Goal: Task Accomplishment & Management: Use online tool/utility

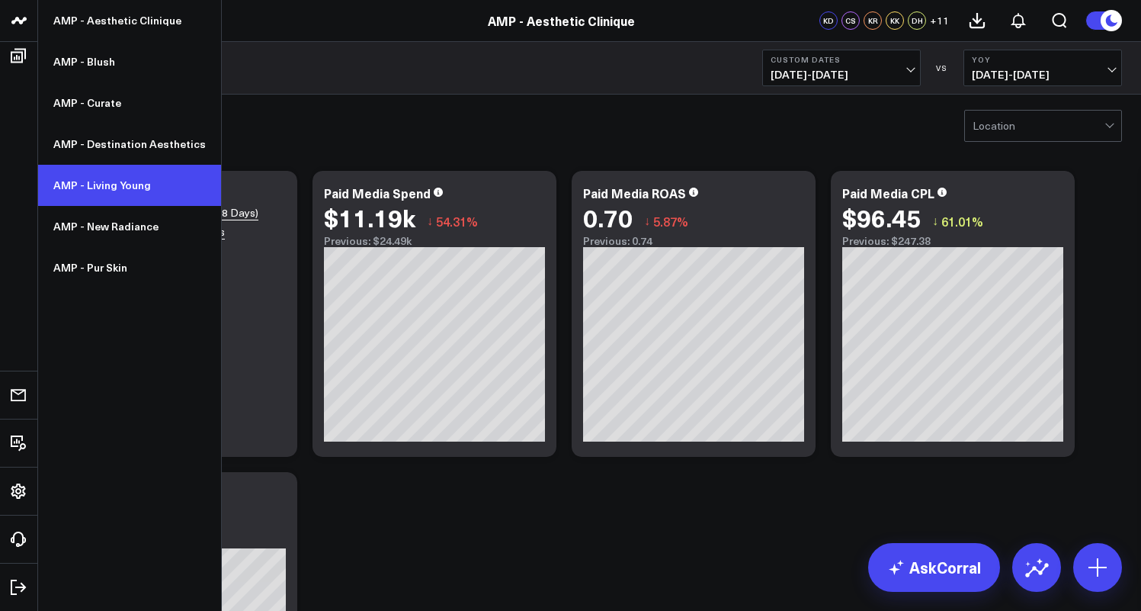
click at [107, 181] on link "AMP - Living Young" at bounding box center [129, 185] width 183 height 41
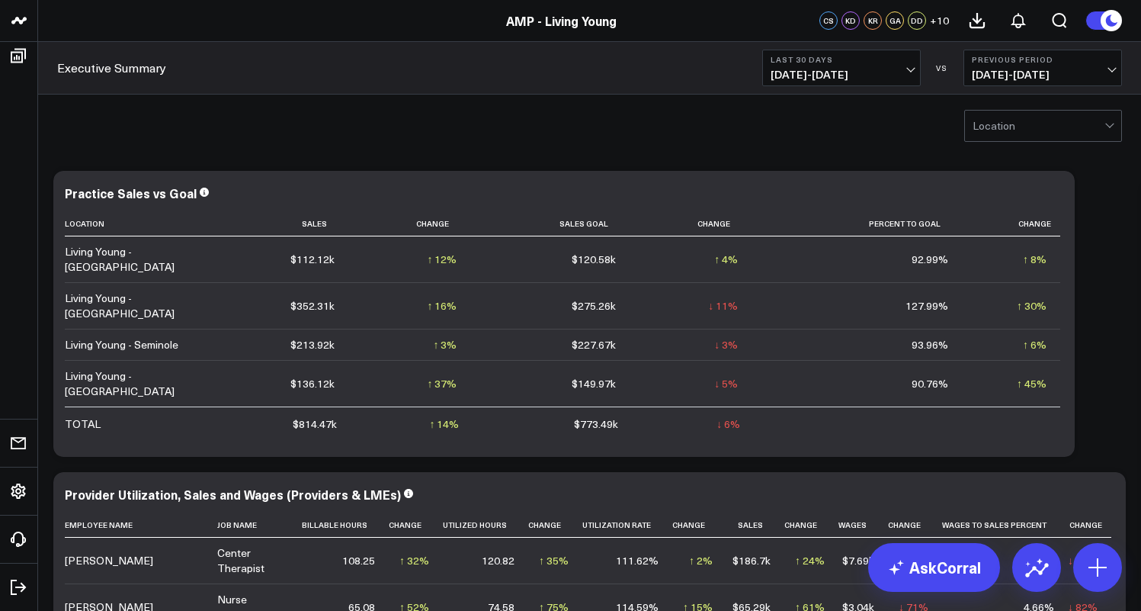
click at [900, 70] on span "[DATE] - [DATE]" at bounding box center [842, 75] width 142 height 12
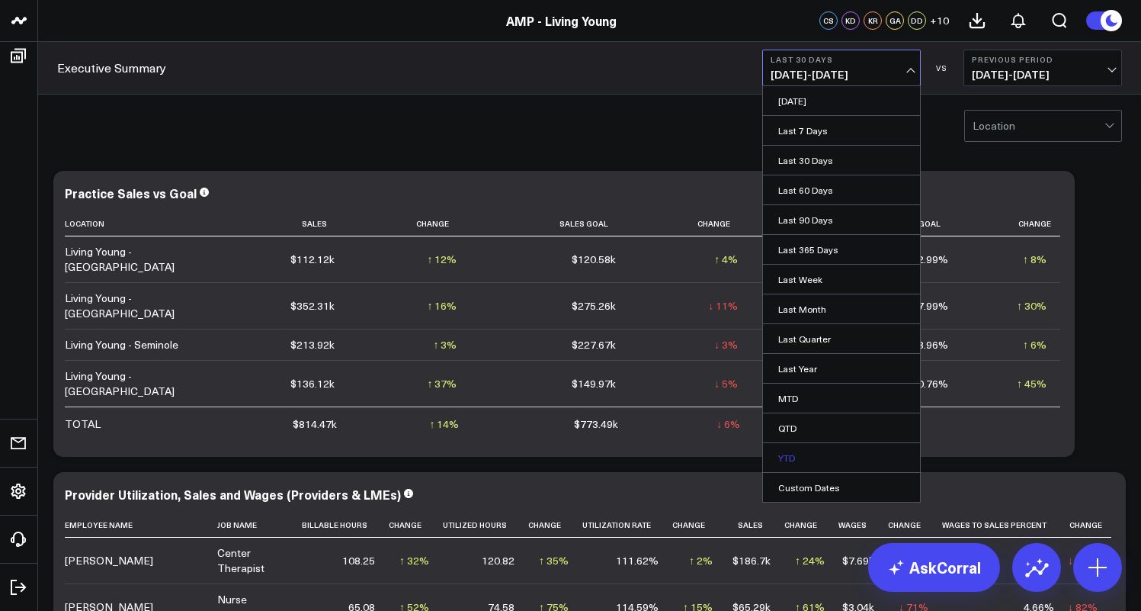
click at [809, 455] on link "YTD" at bounding box center [841, 457] width 157 height 29
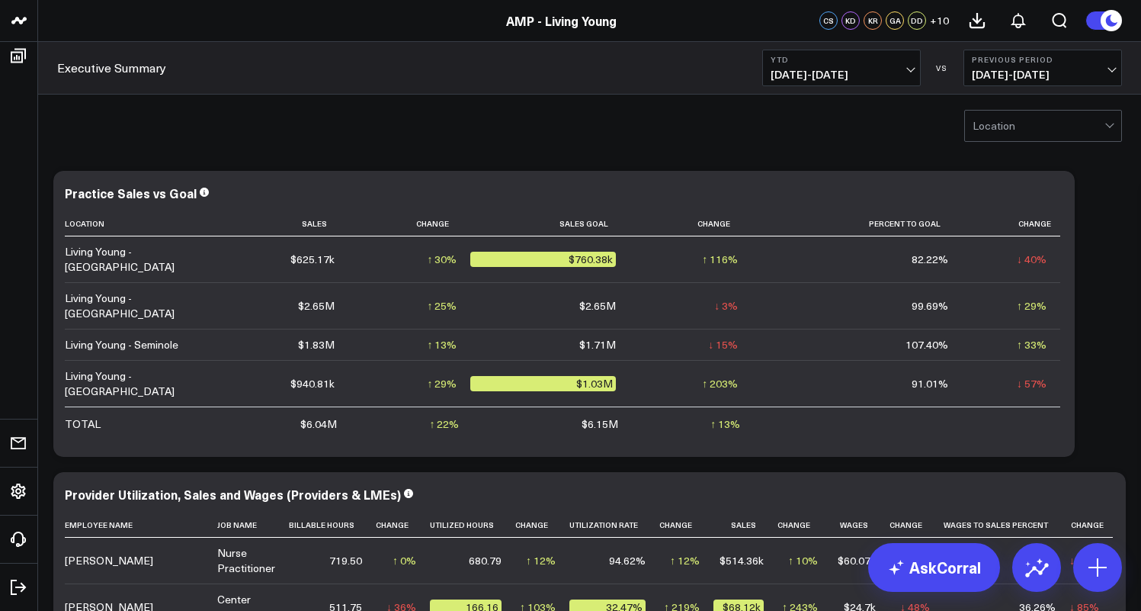
click at [1037, 76] on span "05/15/24 - 12/31/24" at bounding box center [1043, 75] width 142 height 12
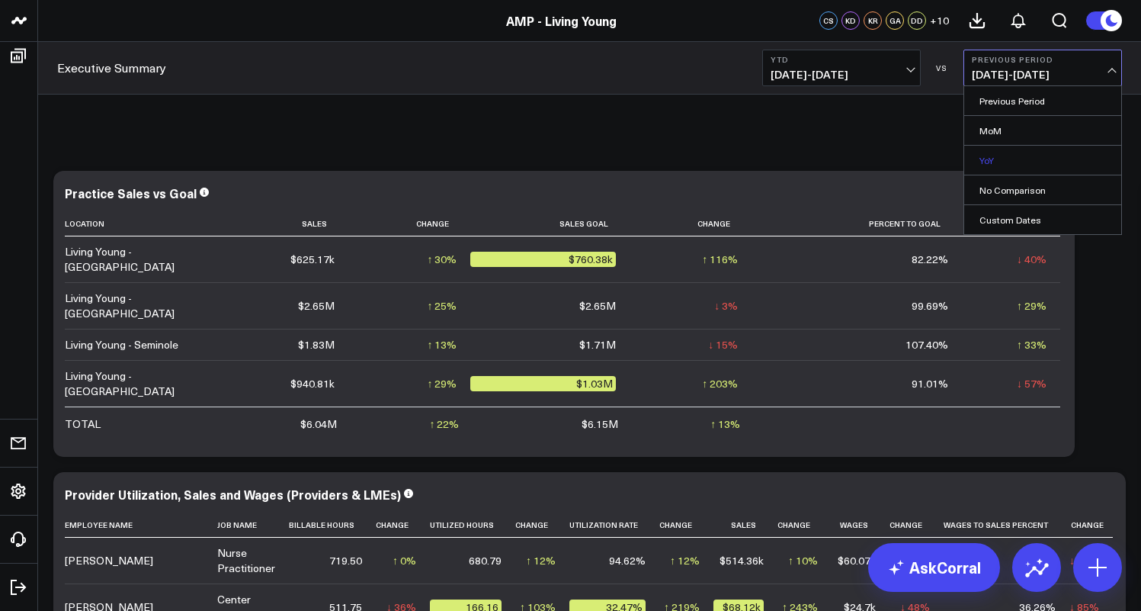
click at [996, 153] on link "YoY" at bounding box center [1042, 160] width 157 height 29
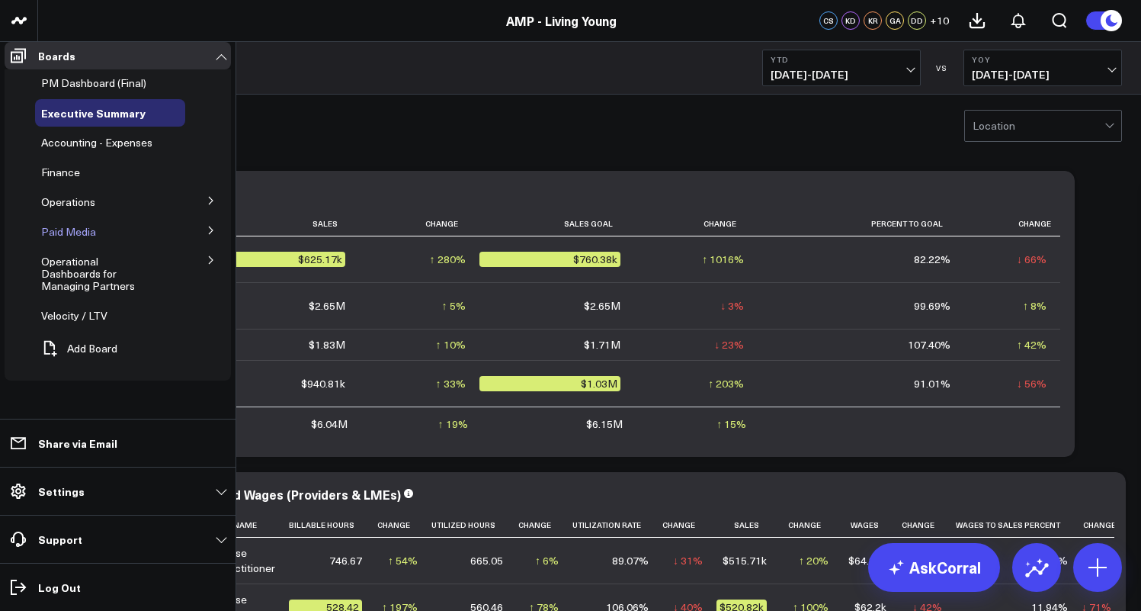
click at [73, 236] on span "Paid Media" at bounding box center [68, 231] width 55 height 14
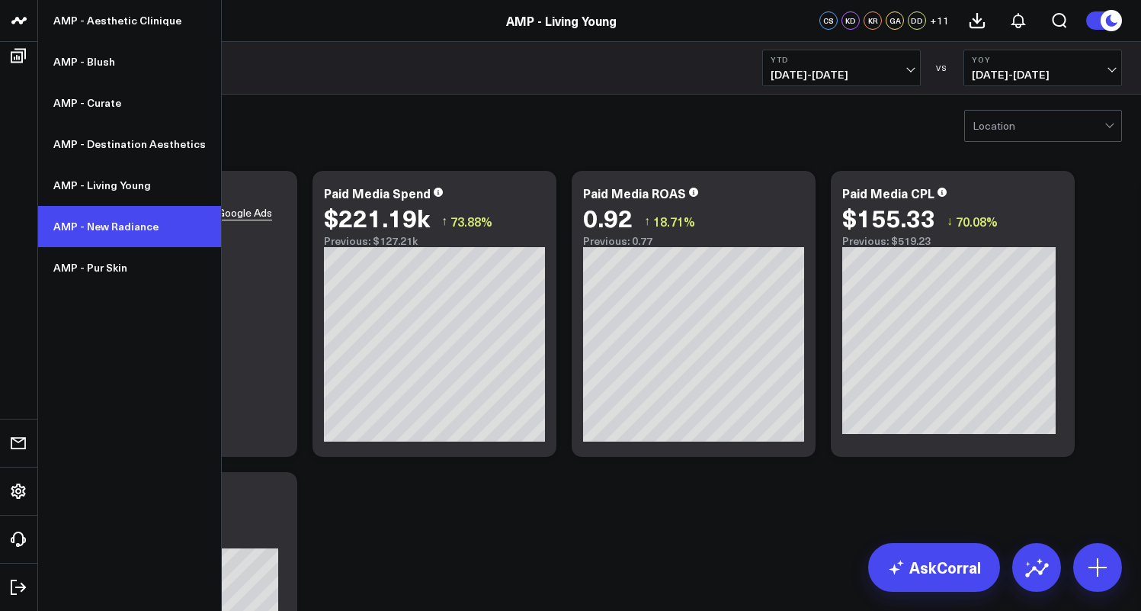
click at [98, 221] on link "AMP - New Radiance" at bounding box center [129, 226] width 183 height 41
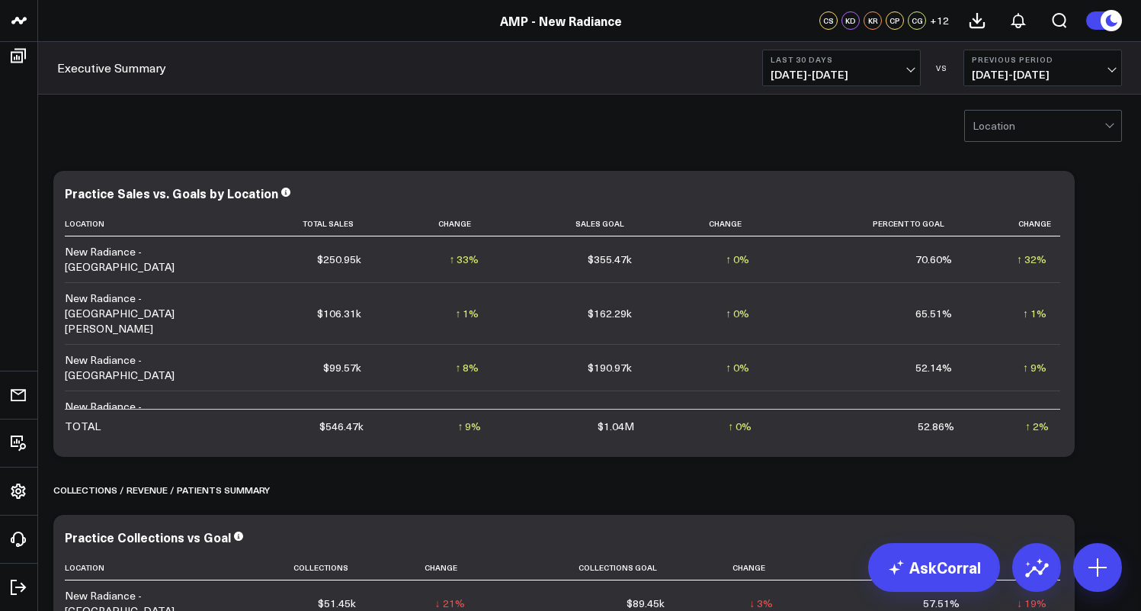
click at [912, 69] on span "[DATE] - [DATE]" at bounding box center [842, 75] width 142 height 12
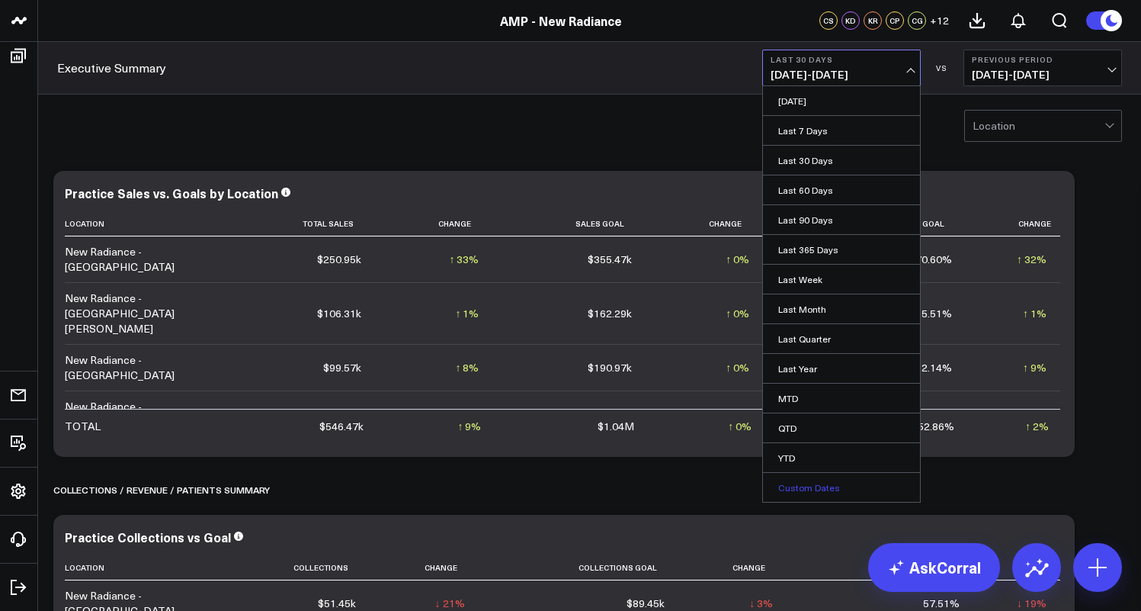
click at [821, 487] on link "Custom Dates" at bounding box center [841, 487] width 157 height 29
select select "7"
select select "2025"
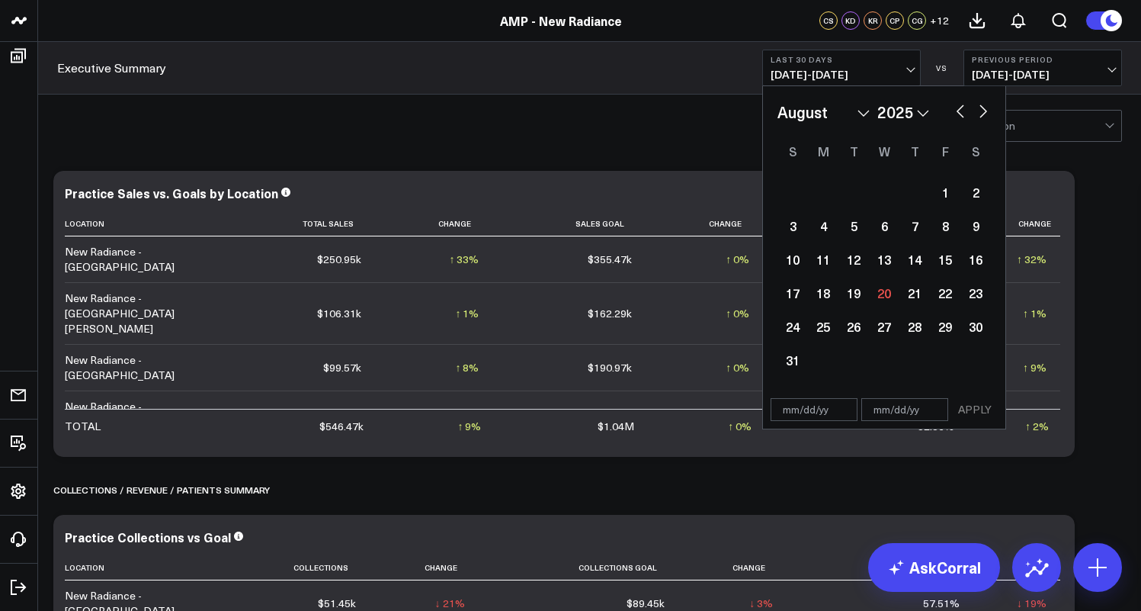
click at [962, 114] on button "button" at bounding box center [960, 110] width 15 height 18
select select "6"
select select "2025"
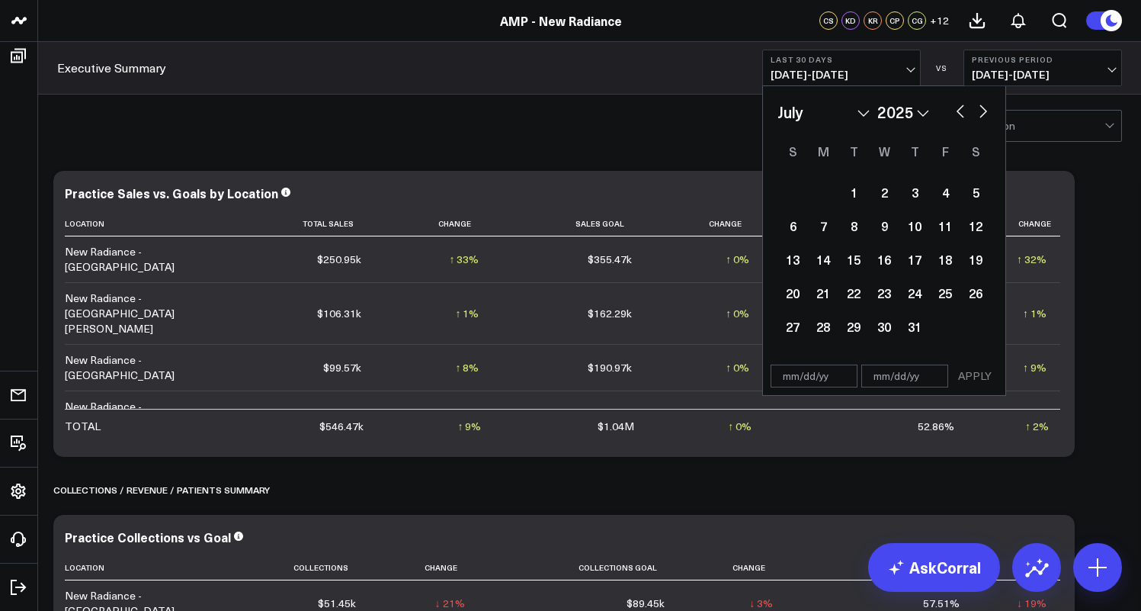
click at [962, 114] on button "button" at bounding box center [960, 110] width 15 height 18
select select "5"
select select "2025"
click at [790, 188] on div "1" at bounding box center [793, 192] width 30 height 30
type input "06/01/25"
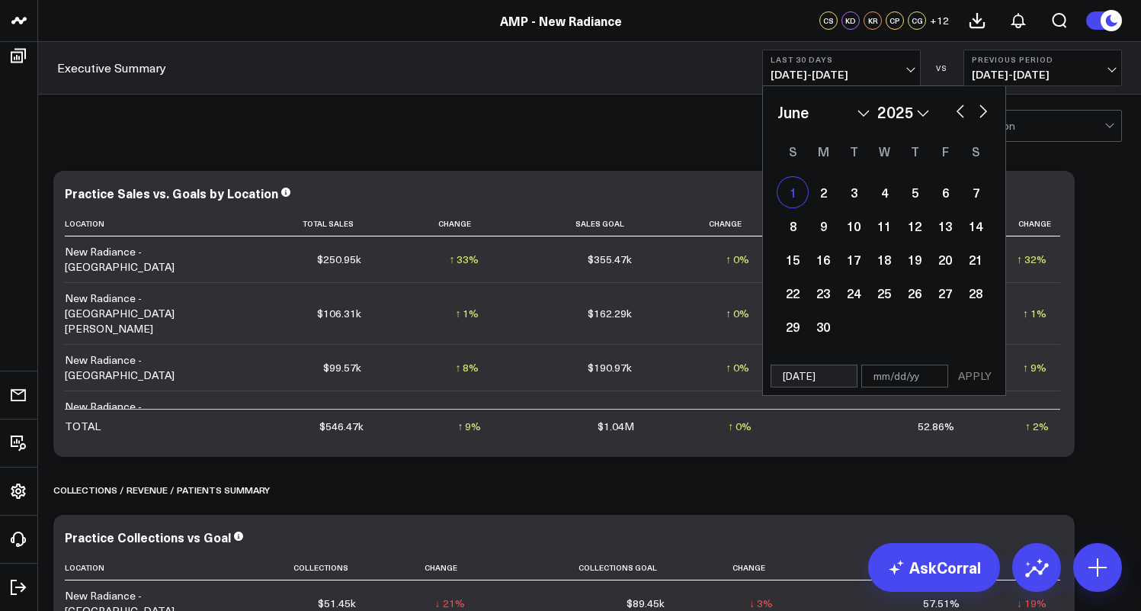
select select "5"
select select "2025"
click at [985, 108] on button "button" at bounding box center [983, 110] width 15 height 18
select select "6"
select select "2025"
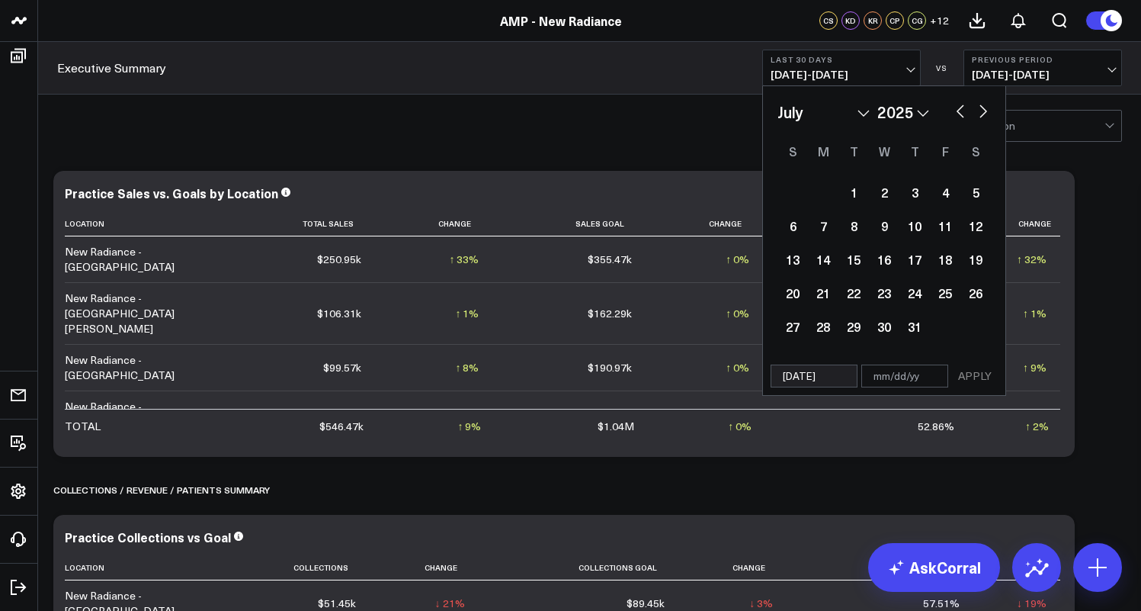
click at [985, 108] on button "button" at bounding box center [983, 110] width 15 height 18
select select "7"
select select "2025"
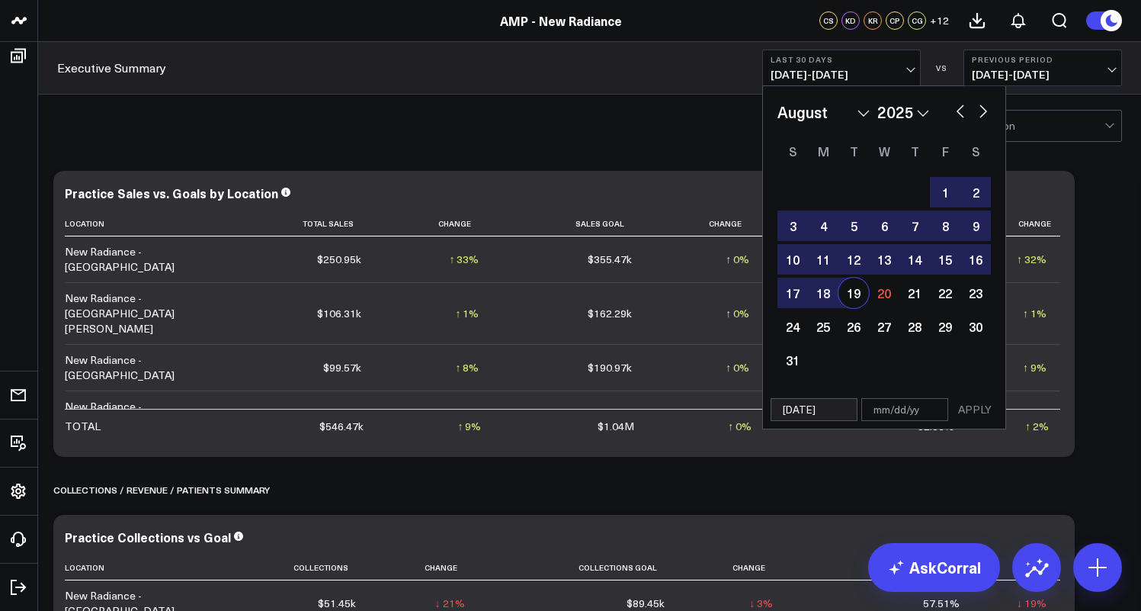
click at [852, 294] on div "19" at bounding box center [854, 292] width 30 height 30
type input "[DATE]"
select select "7"
select select "2025"
click at [980, 407] on button "APPLY" at bounding box center [975, 409] width 46 height 23
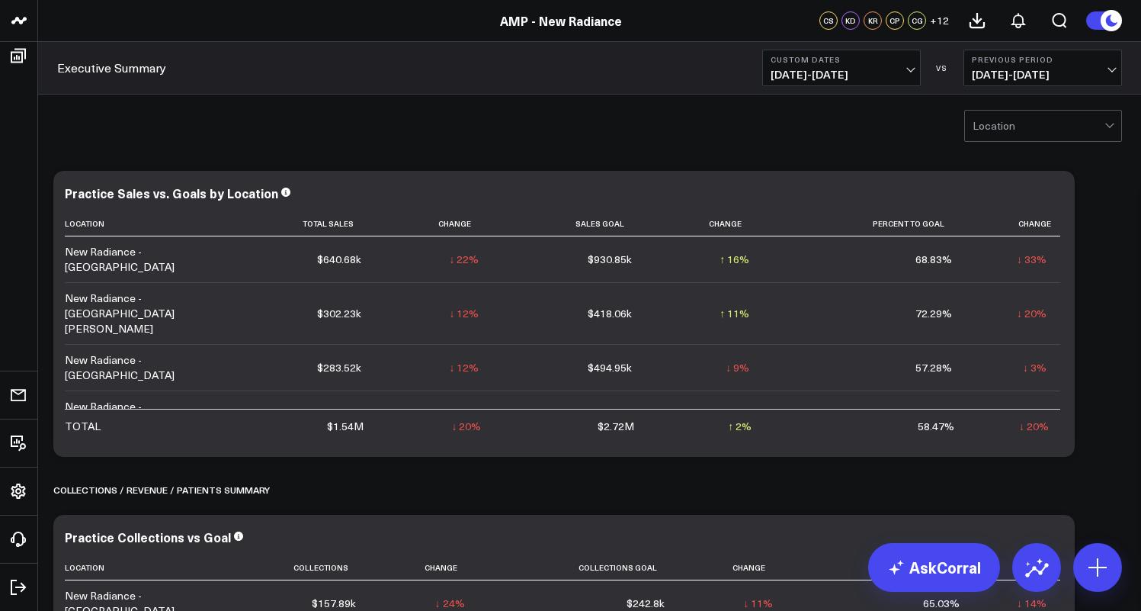
click at [1028, 73] on span "03/13/25 - 05/31/25" at bounding box center [1043, 75] width 142 height 12
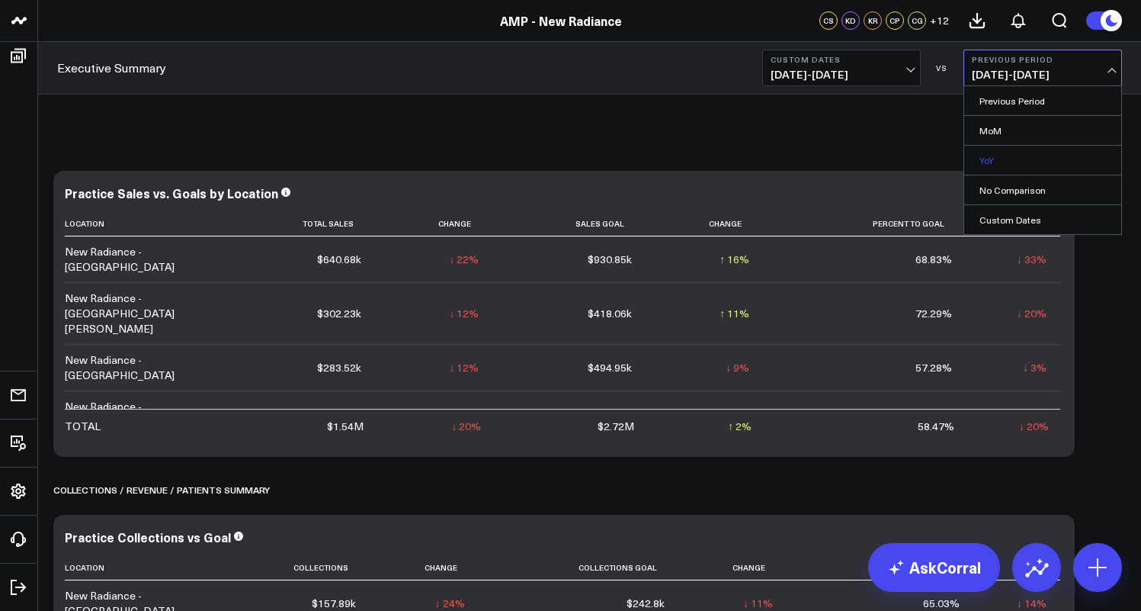
click at [1006, 156] on link "YoY" at bounding box center [1042, 160] width 157 height 29
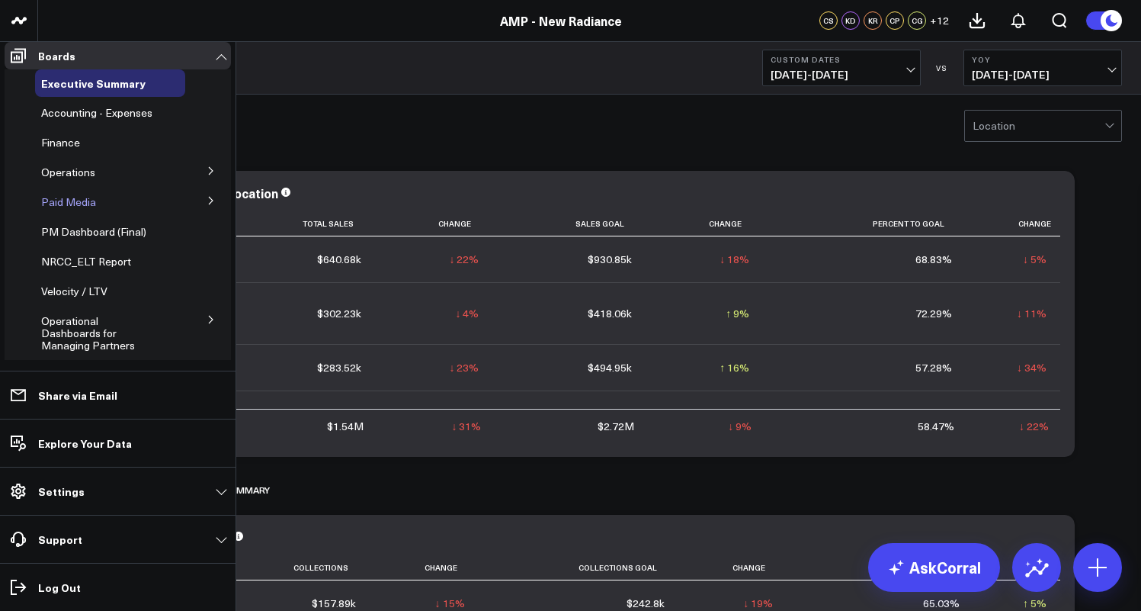
click at [73, 208] on span "Paid Media" at bounding box center [68, 201] width 55 height 14
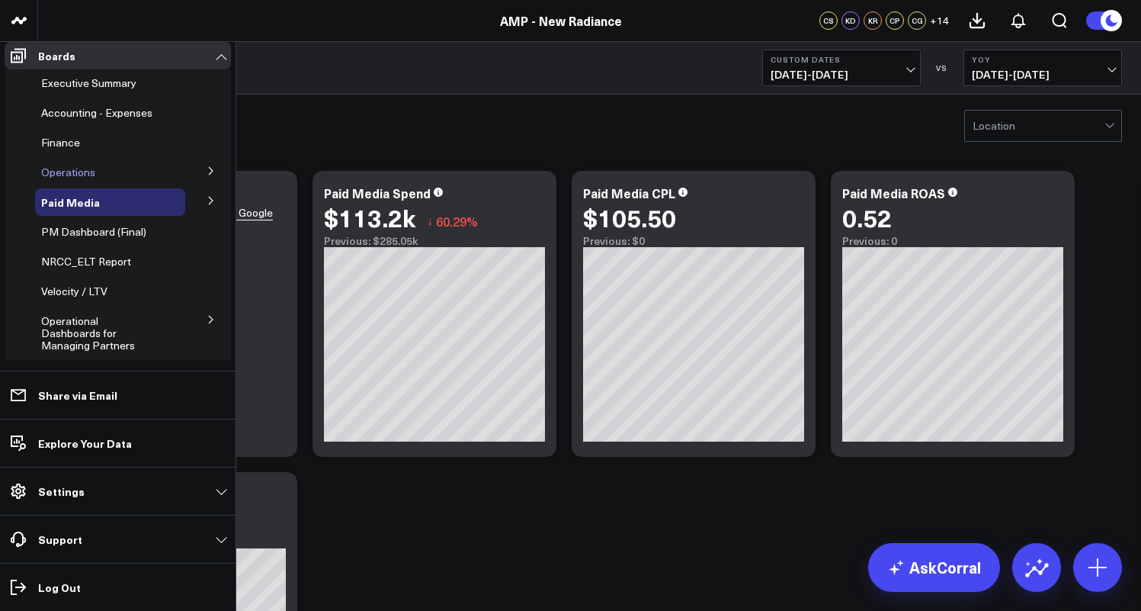
click at [78, 179] on span "Operations" at bounding box center [68, 172] width 54 height 14
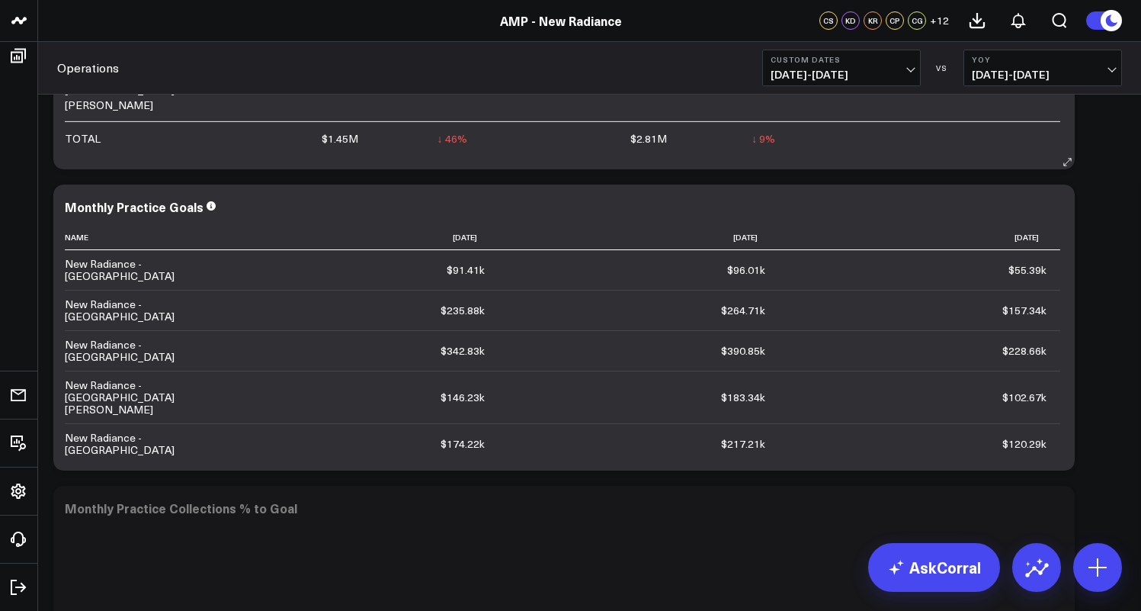
scroll to position [1026, 0]
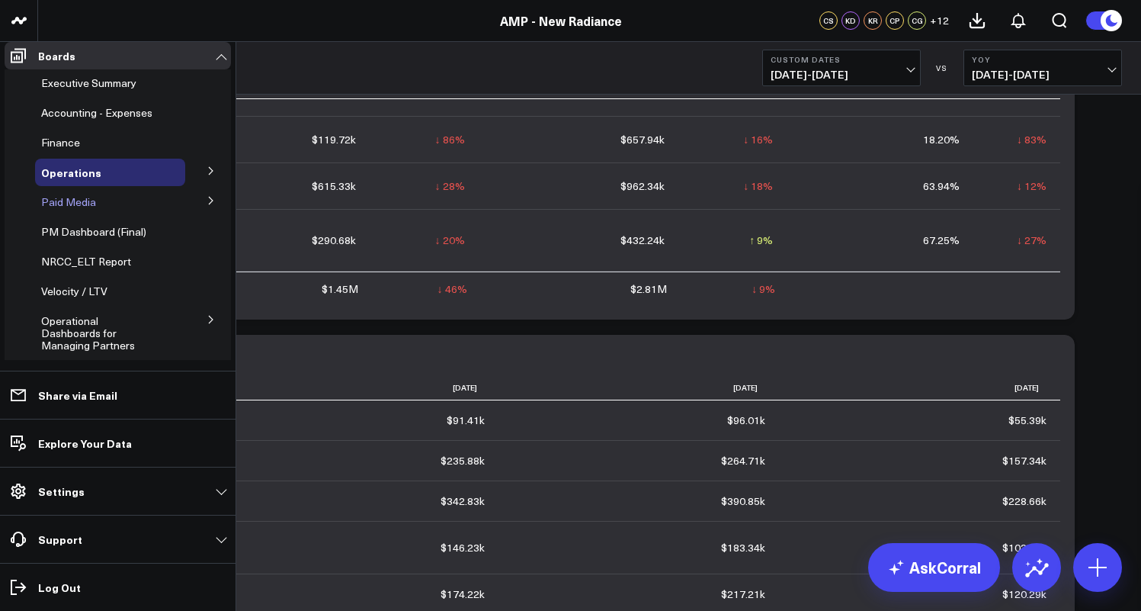
click at [82, 209] on span "Paid Media" at bounding box center [68, 201] width 55 height 14
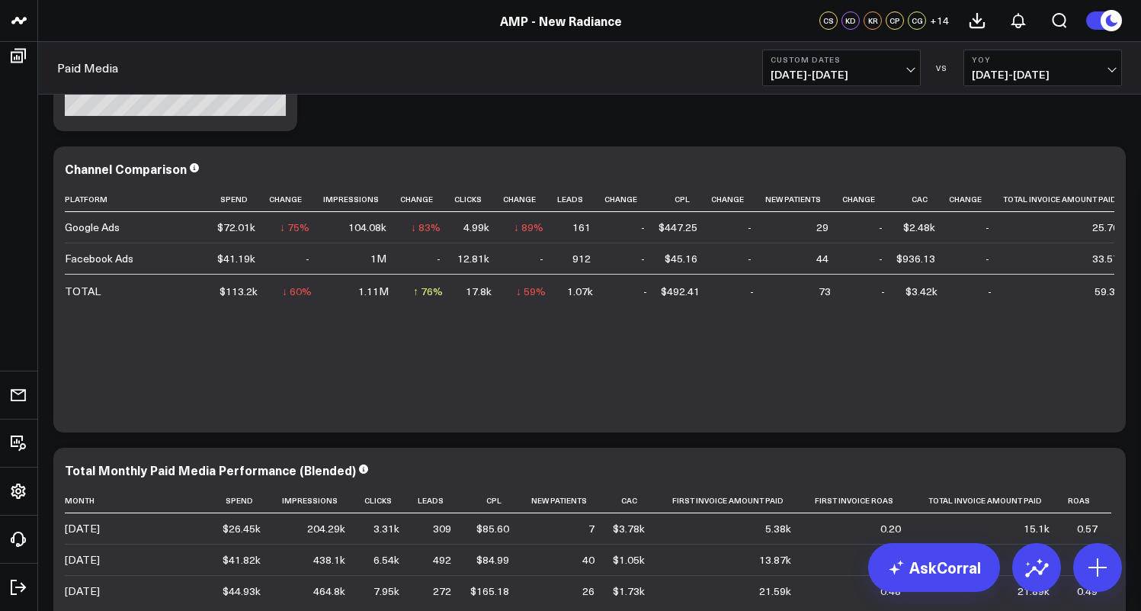
scroll to position [550, 0]
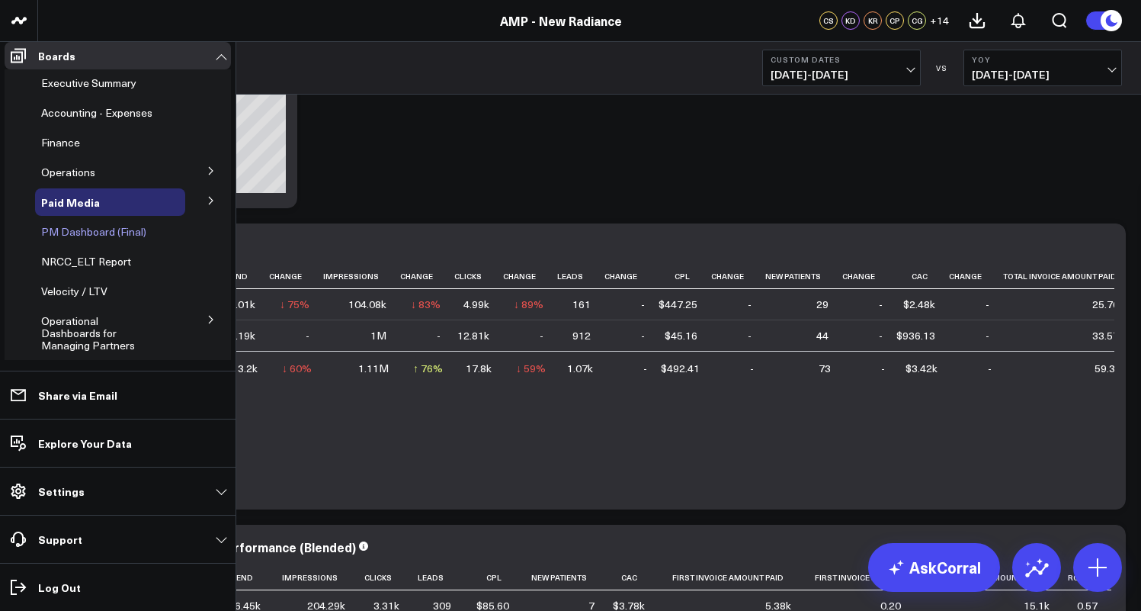
click at [85, 239] on span "PM Dashboard (Final)" at bounding box center [93, 231] width 105 height 14
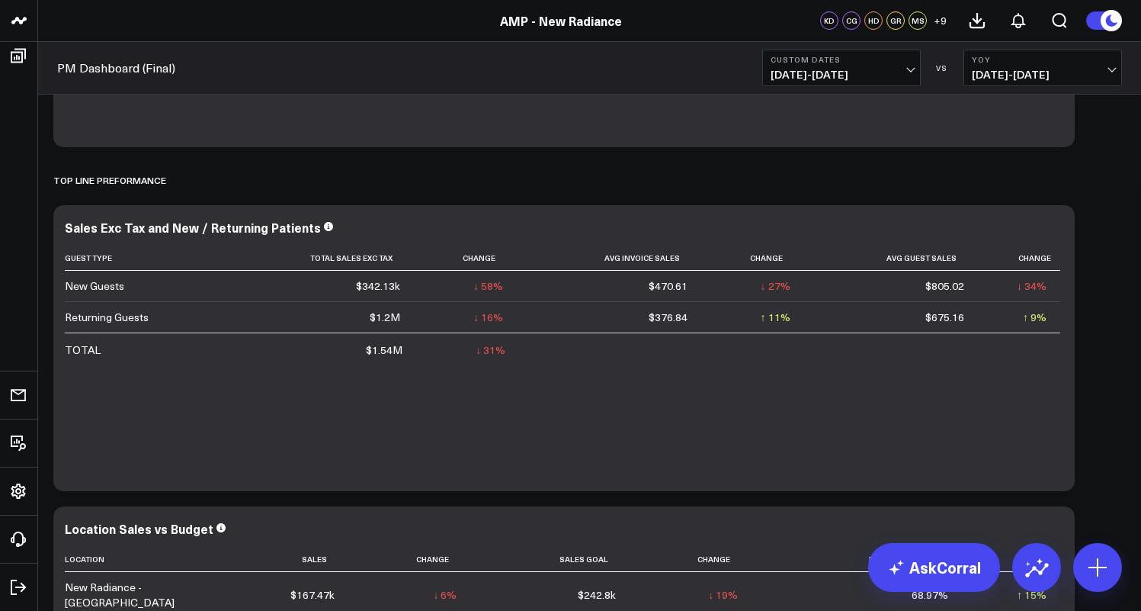
scroll to position [1192, 0]
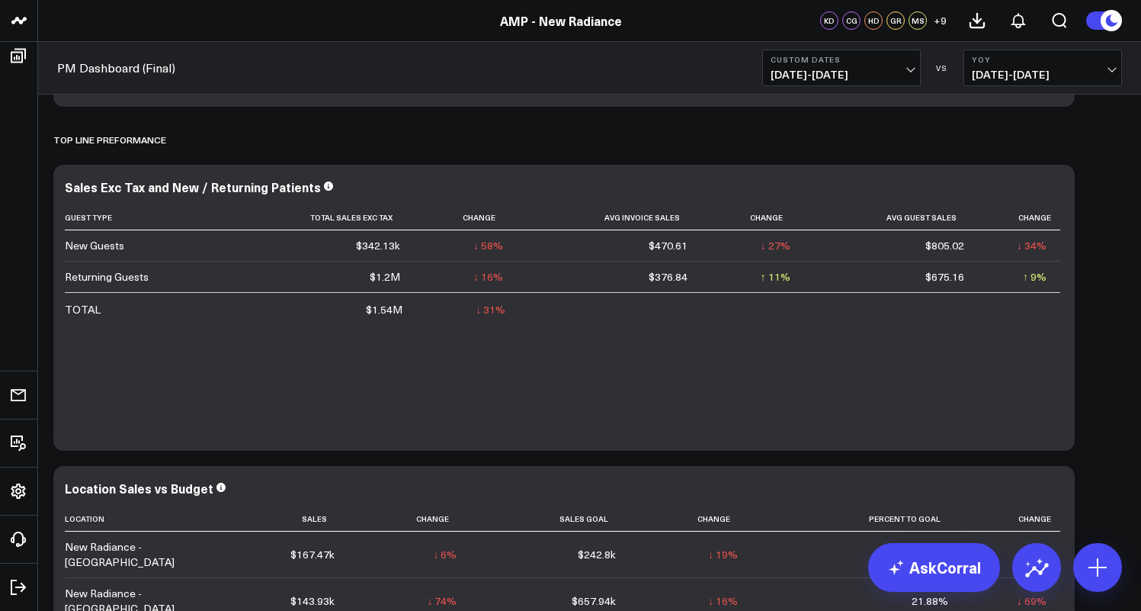
click at [1110, 69] on span "06/01/24 - 08/19/24" at bounding box center [1043, 75] width 142 height 12
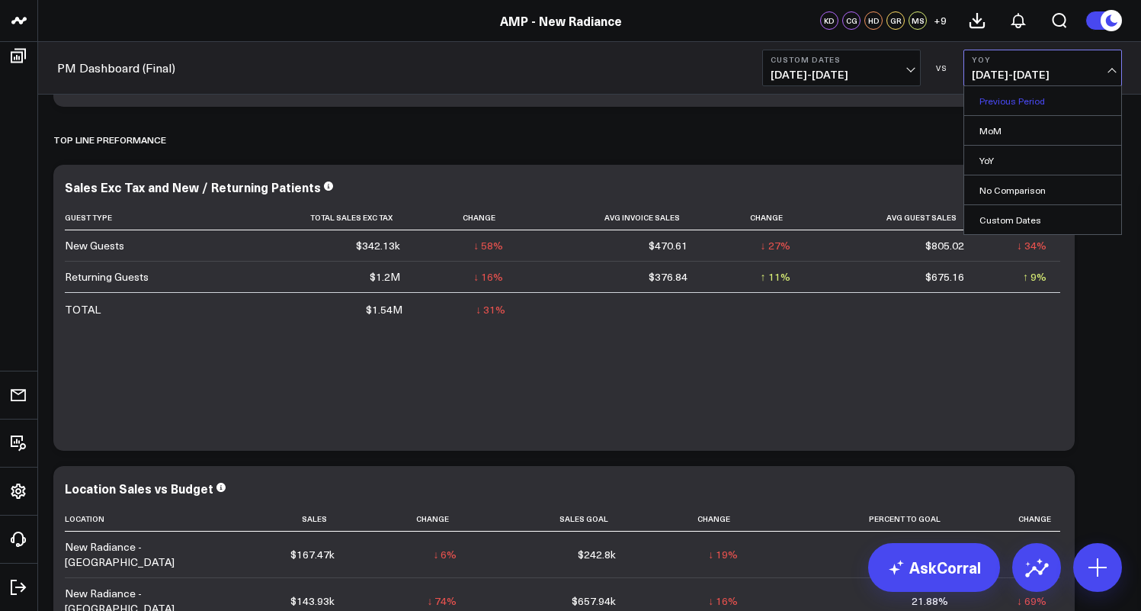
click at [1057, 105] on link "Previous Period" at bounding box center [1042, 100] width 157 height 29
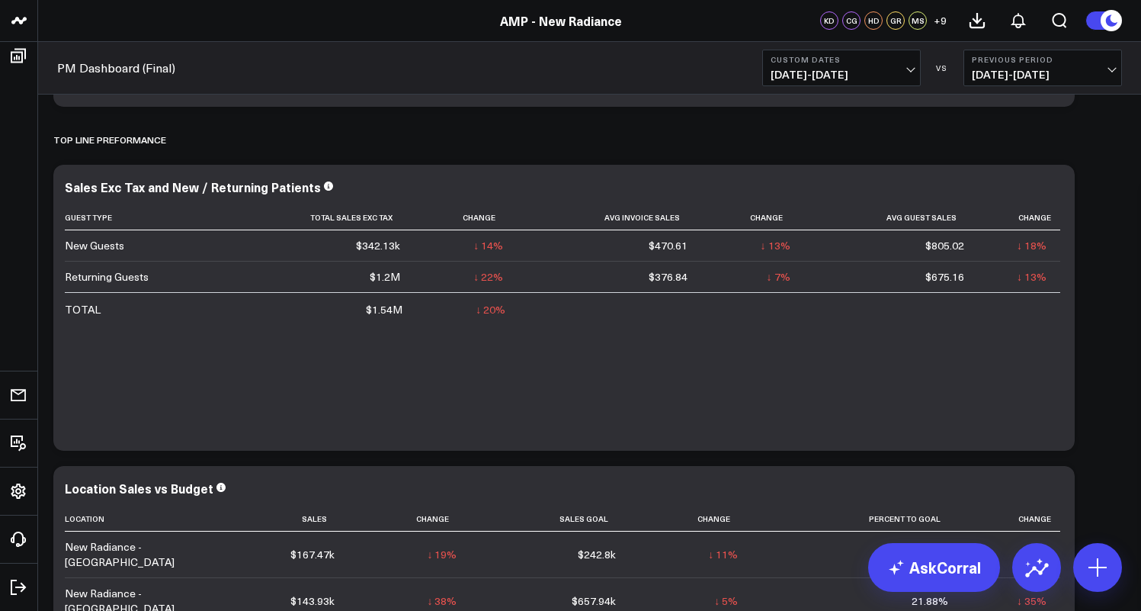
click at [1101, 71] on span "03/13/25 - 05/31/25" at bounding box center [1043, 75] width 142 height 12
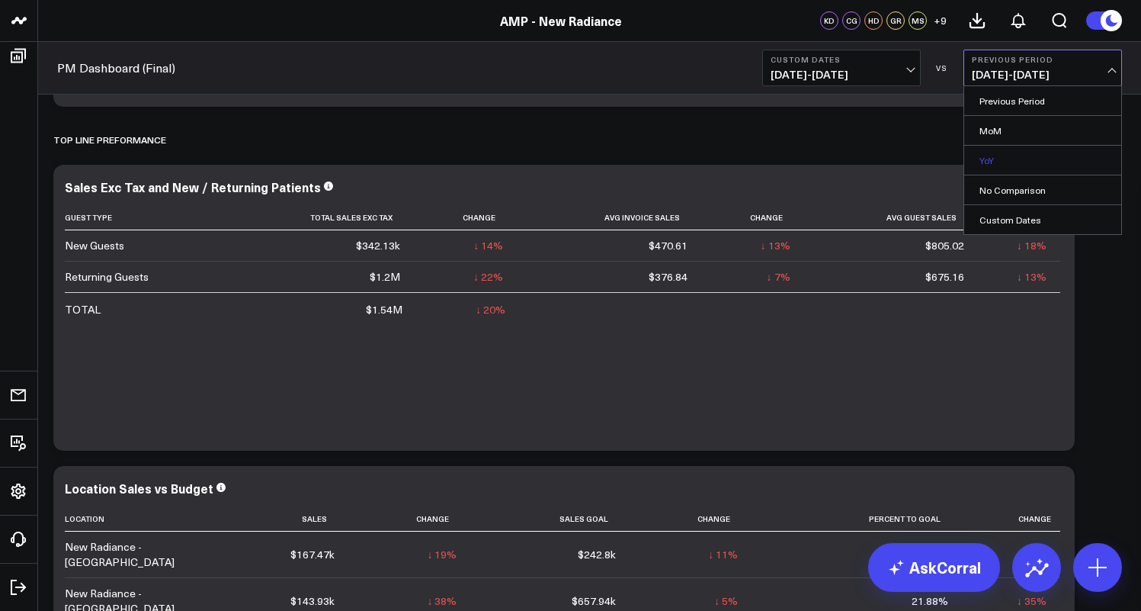
click at [1009, 157] on link "YoY" at bounding box center [1042, 160] width 157 height 29
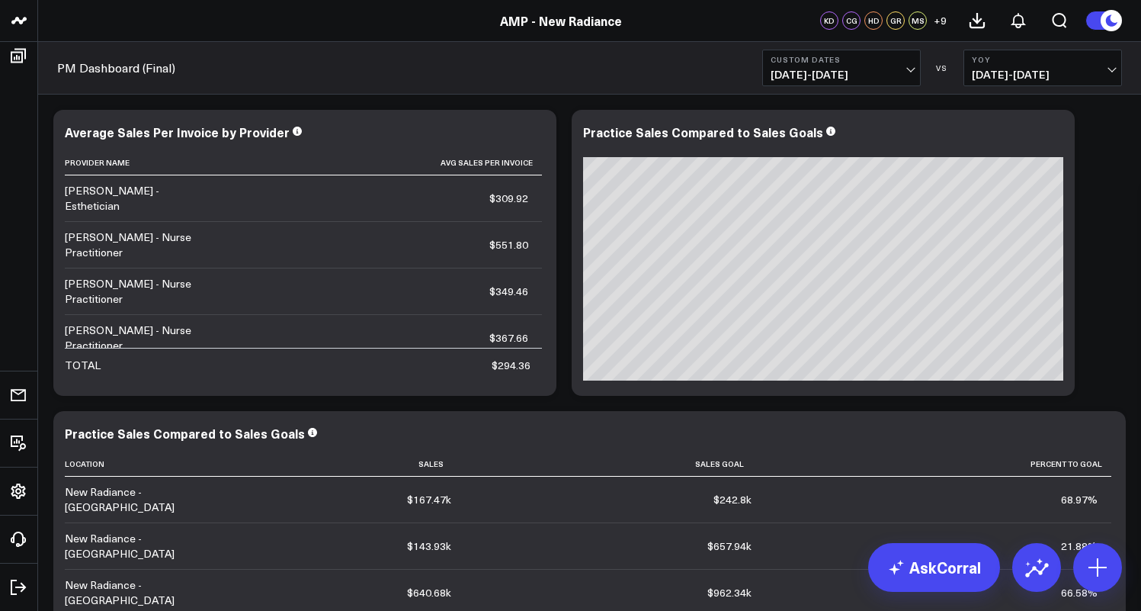
click at [569, 24] on link "AMP - New Radiance" at bounding box center [561, 20] width 122 height 17
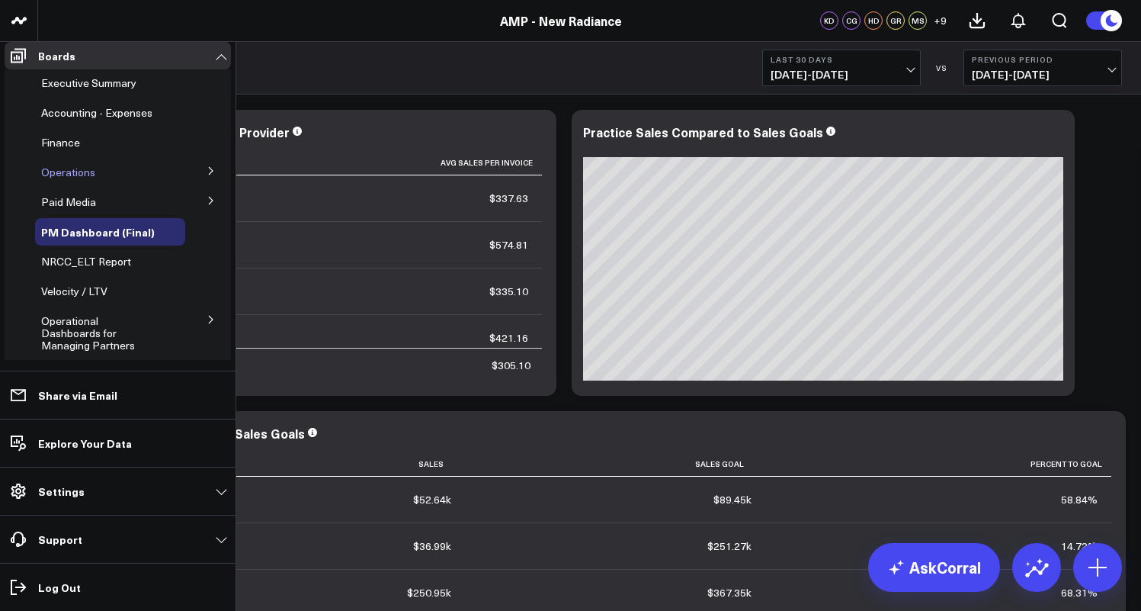
click at [72, 179] on span "Operations" at bounding box center [68, 172] width 54 height 14
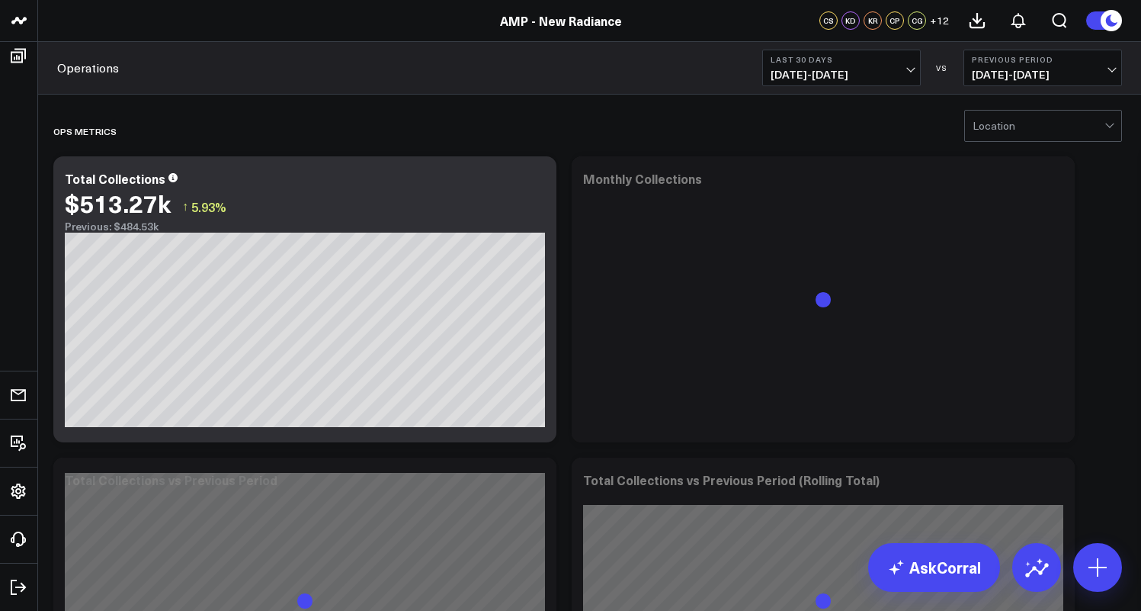
click at [1077, 128] on div at bounding box center [1039, 126] width 132 height 30
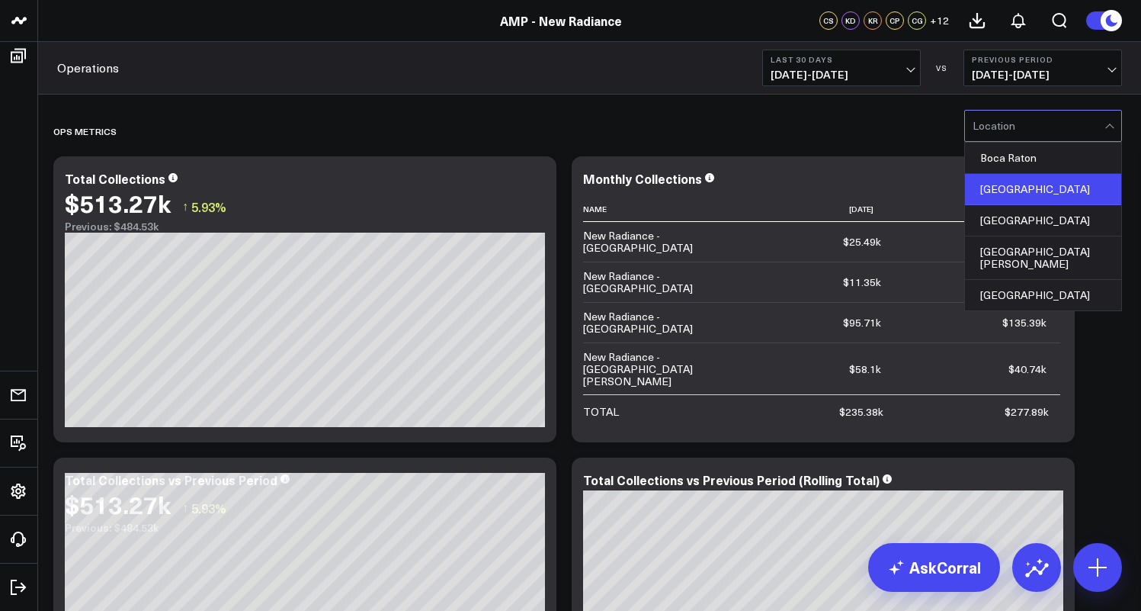
click at [1061, 190] on div "[GEOGRAPHIC_DATA]" at bounding box center [1043, 189] width 156 height 31
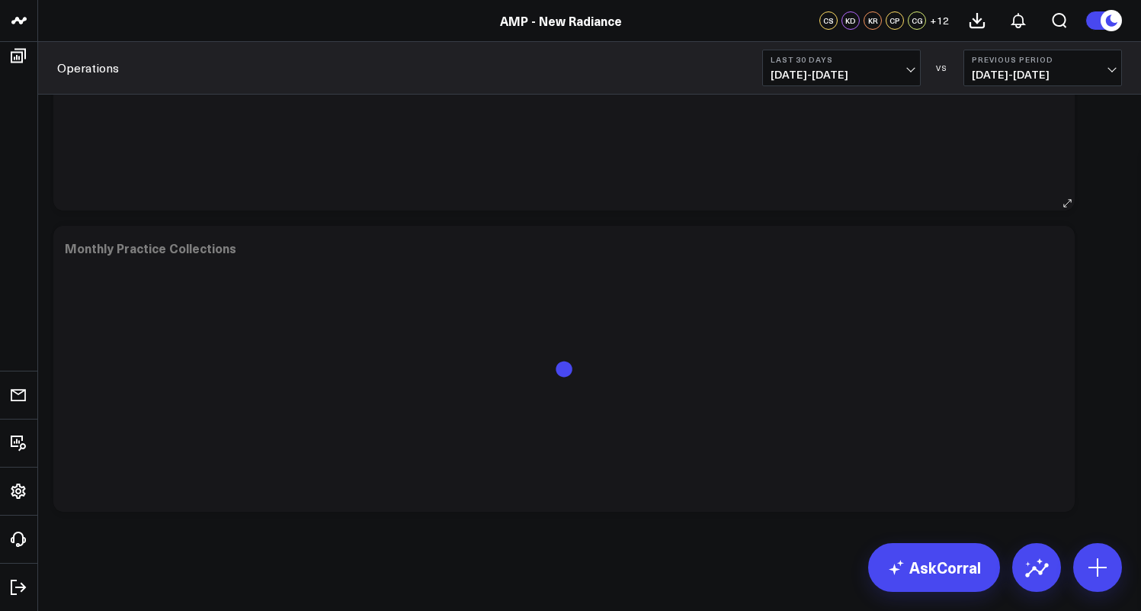
scroll to position [1737, 0]
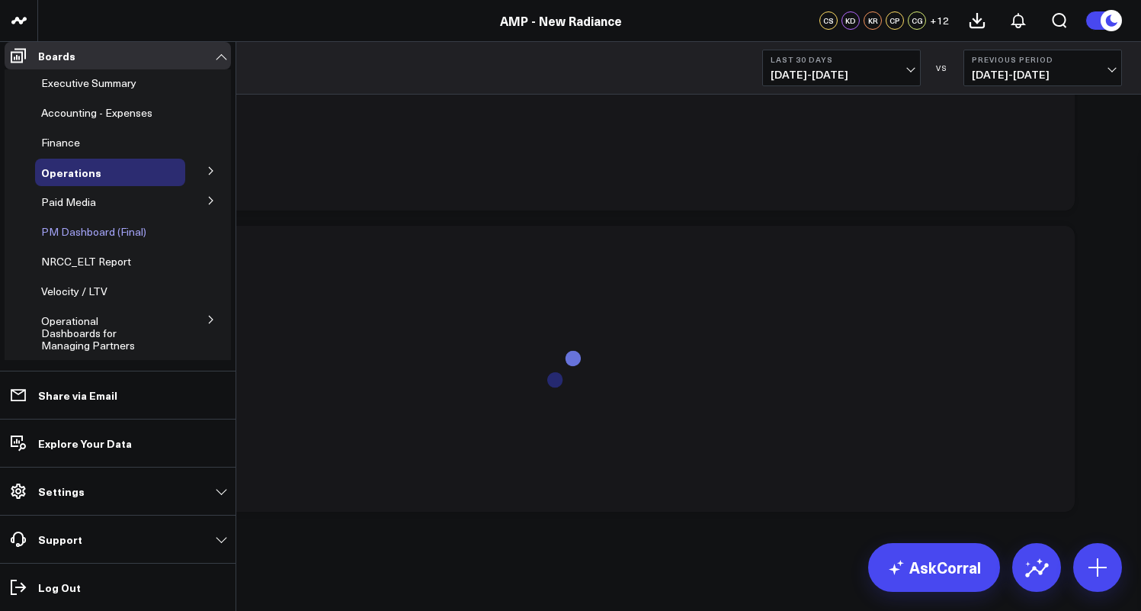
click at [98, 239] on span "PM Dashboard (Final)" at bounding box center [93, 231] width 105 height 14
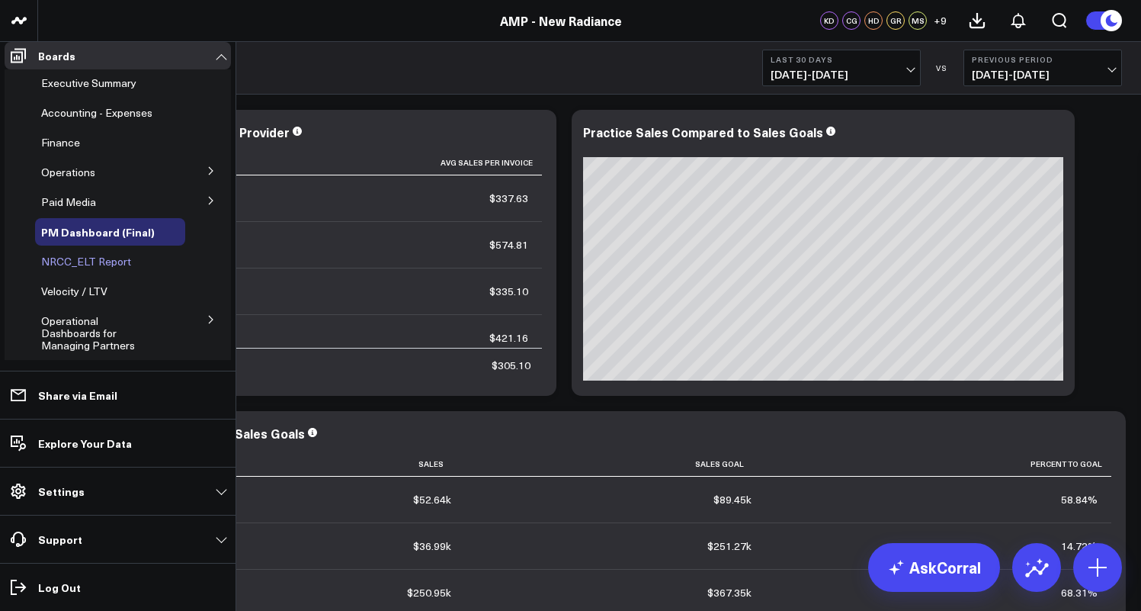
click at [84, 268] on span "NRCC_ELT Report" at bounding box center [86, 261] width 90 height 14
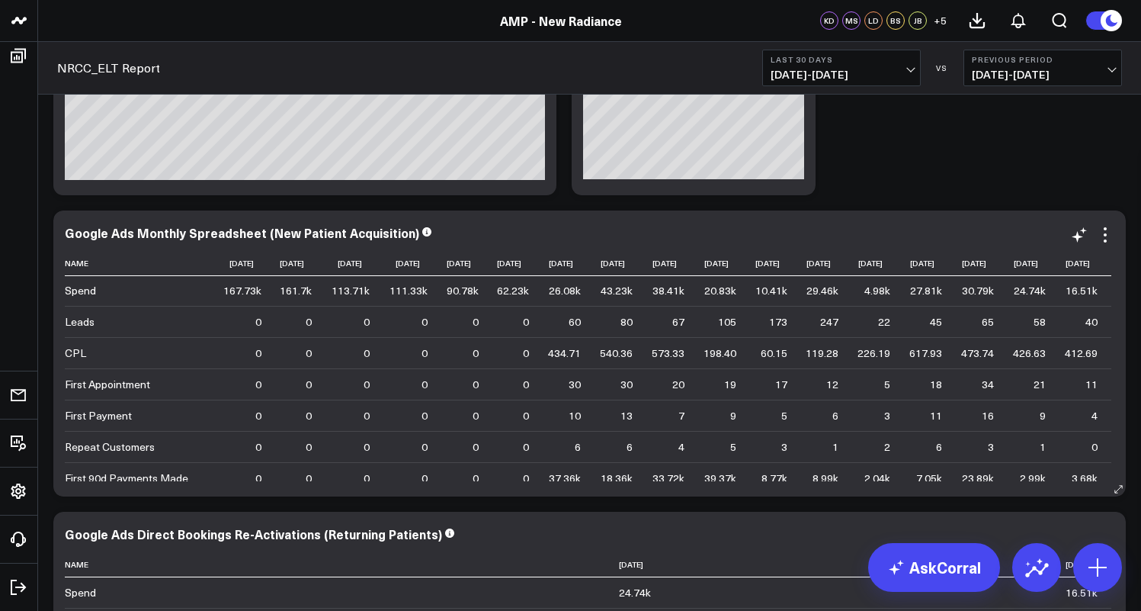
scroll to position [0, 91]
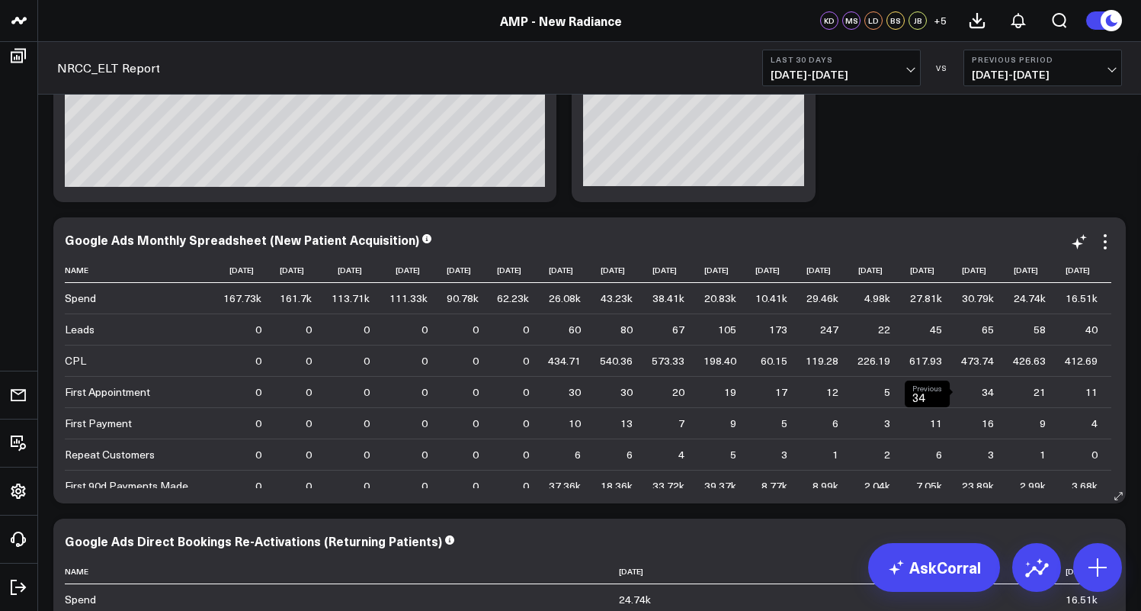
click at [982, 399] on div "34 Previous 34" at bounding box center [988, 391] width 12 height 15
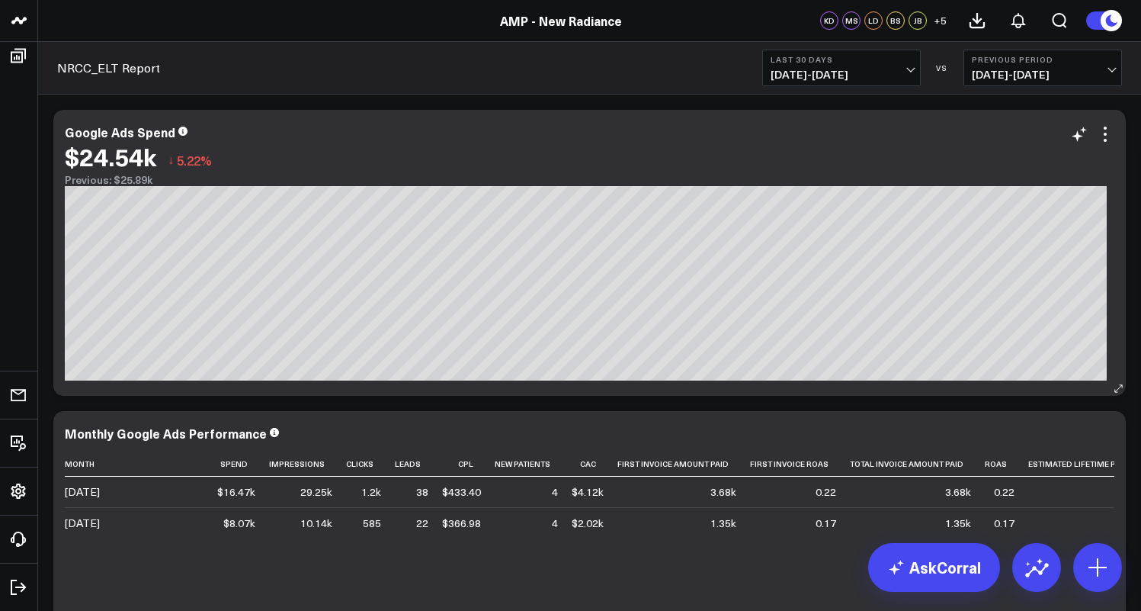
scroll to position [0, 0]
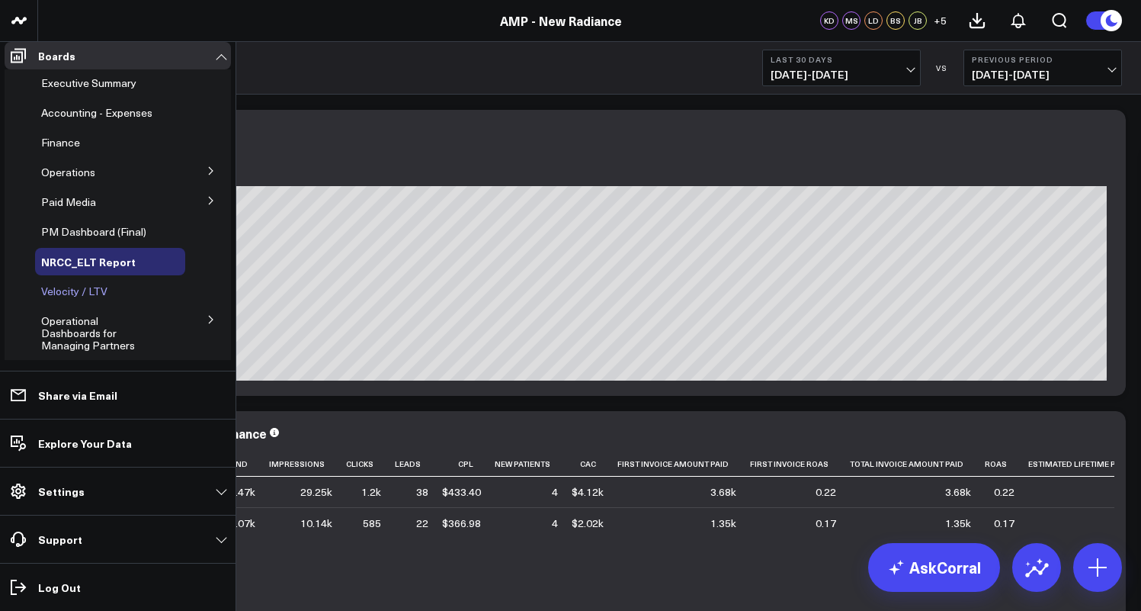
click at [91, 296] on span "Velocity / LTV" at bounding box center [74, 291] width 66 height 14
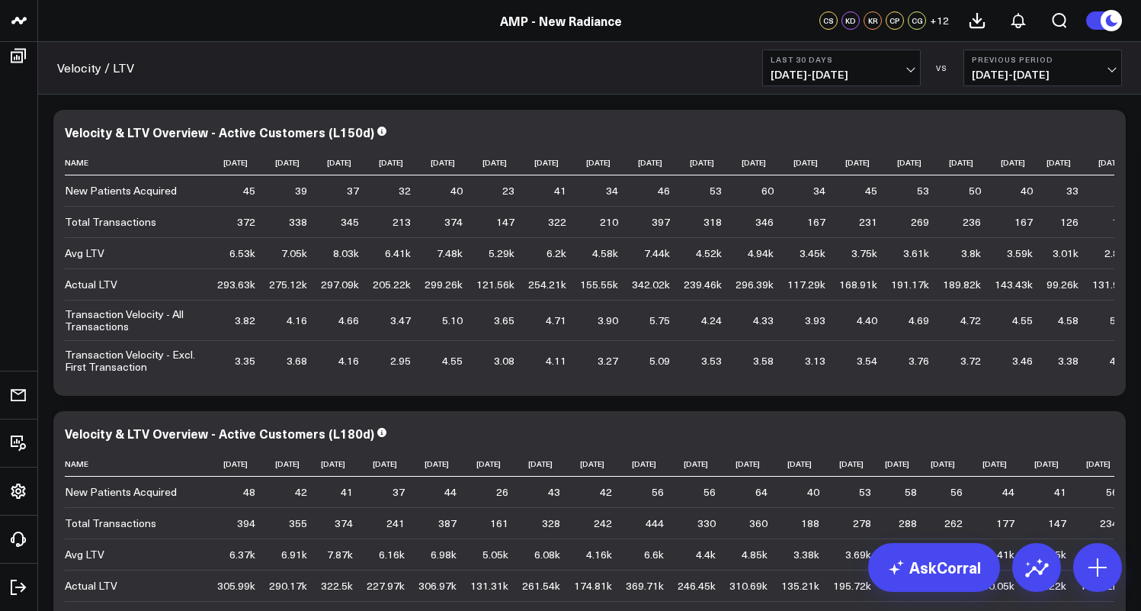
click at [912, 69] on span "[DATE] - [DATE]" at bounding box center [842, 75] width 142 height 12
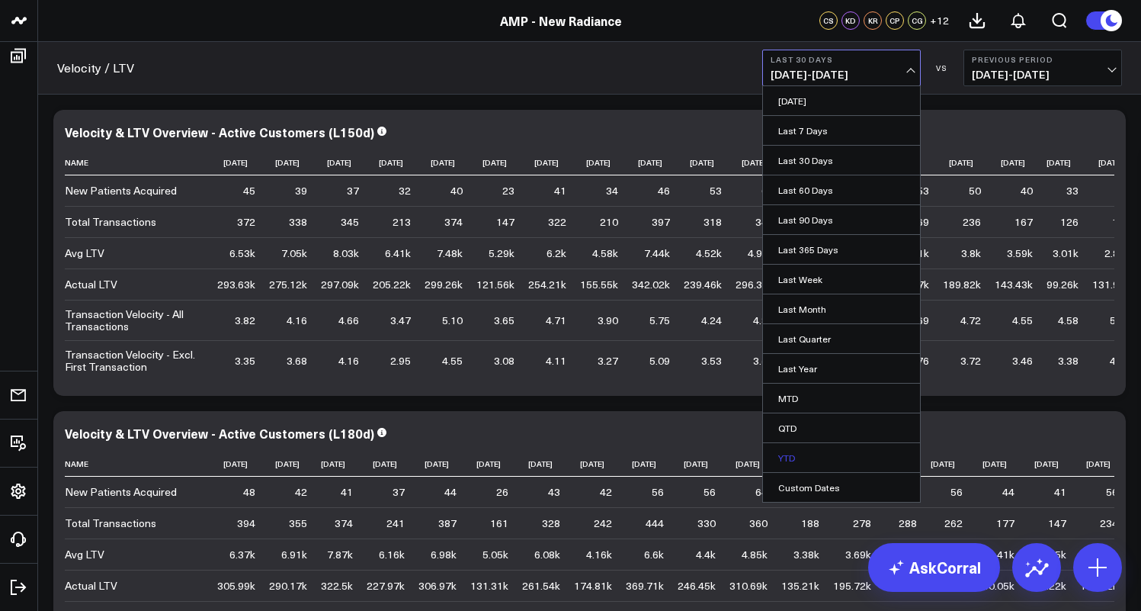
click at [811, 457] on link "YTD" at bounding box center [841, 457] width 157 height 29
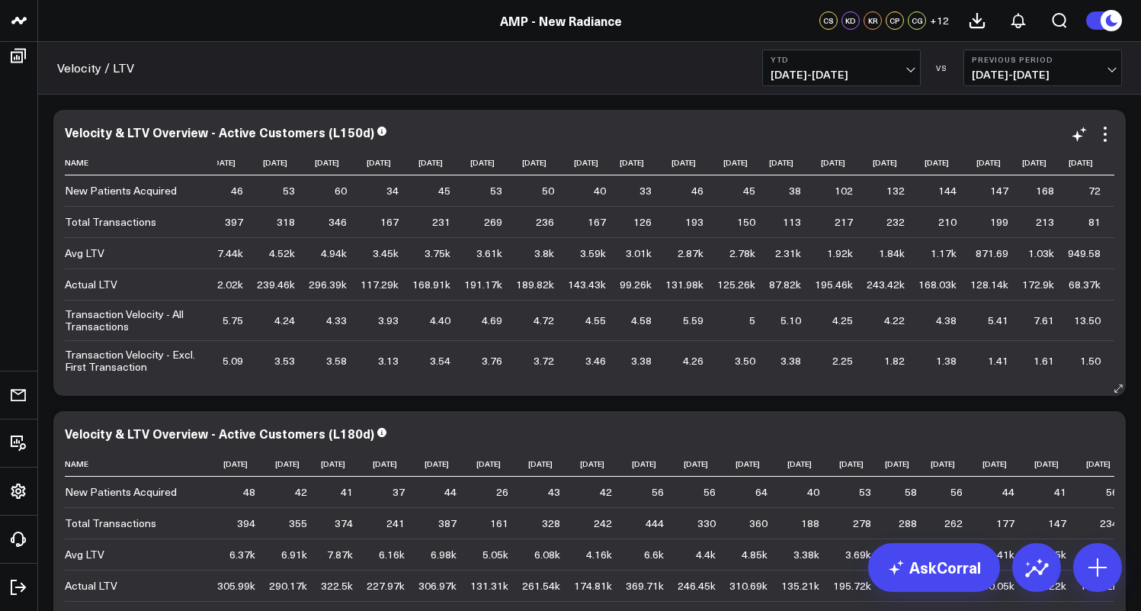
scroll to position [0, 717]
click at [1103, 136] on icon at bounding box center [1105, 134] width 18 height 18
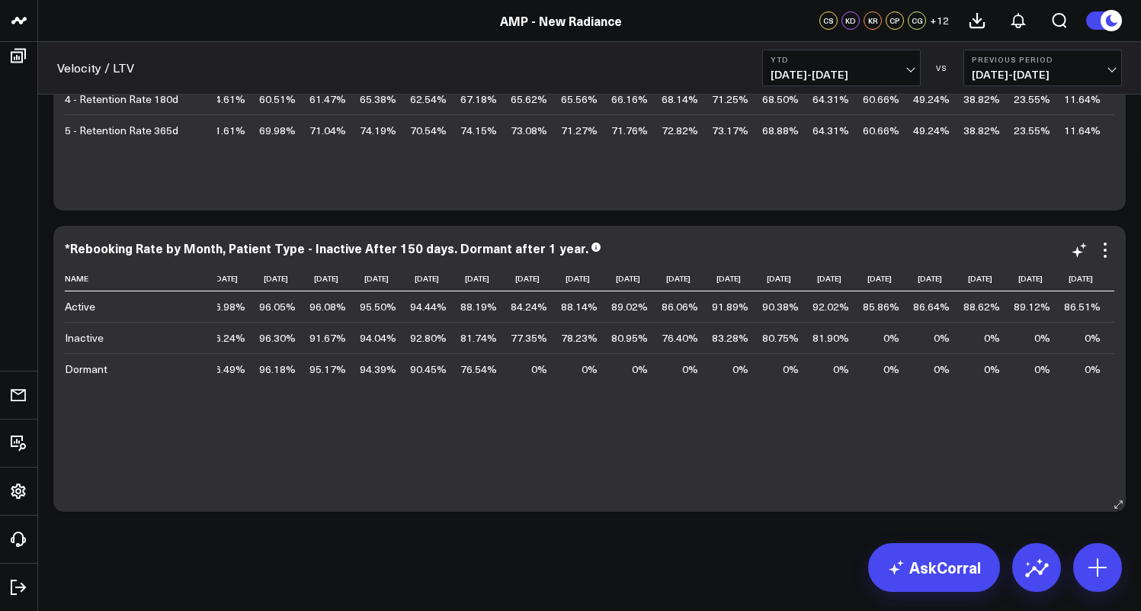
scroll to position [0, 1448]
